Goal: Find contact information: Find contact information

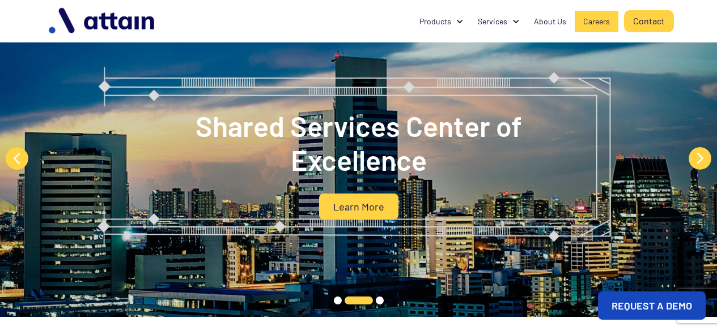
click at [594, 25] on div "Careers" at bounding box center [596, 21] width 27 height 11
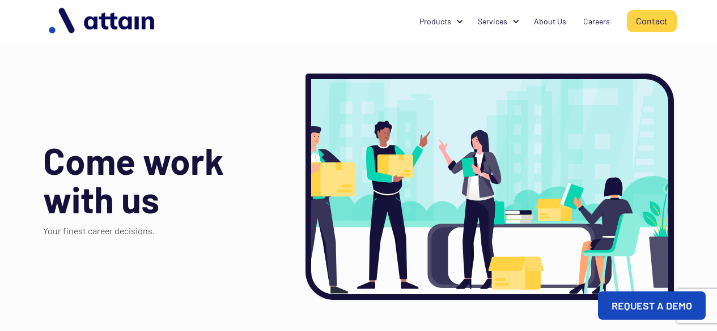
click at [655, 18] on link "Contact" at bounding box center [652, 21] width 50 height 22
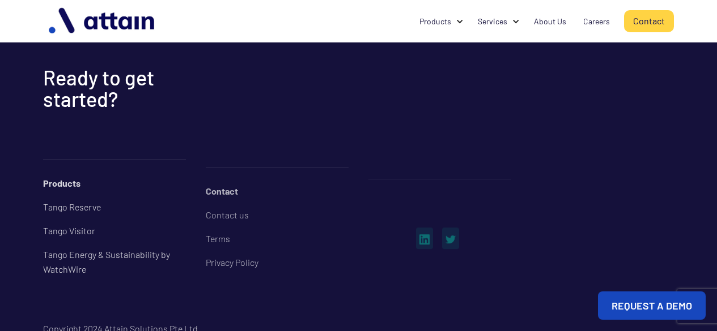
scroll to position [1069, 0]
